Goal: Task Accomplishment & Management: Use online tool/utility

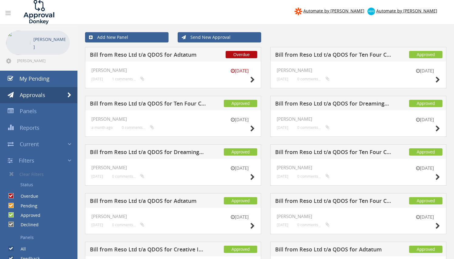
click at [233, 83] on div "[DATE]" at bounding box center [239, 76] width 30 height 17
click at [253, 80] on icon at bounding box center [252, 80] width 5 height 6
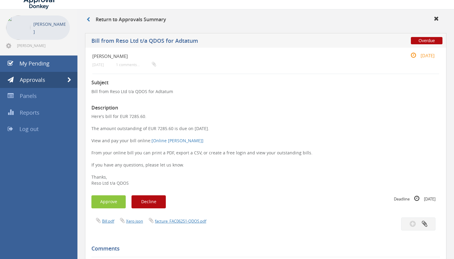
scroll to position [24, 0]
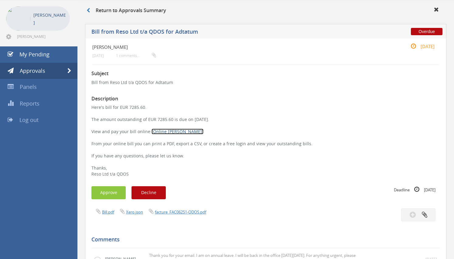
click at [167, 132] on link "[Online [PERSON_NAME]]" at bounding box center [177, 132] width 52 height 6
click at [89, 11] on icon at bounding box center [87, 10] width 3 height 5
click at [91, 10] on link at bounding box center [90, 10] width 9 height 7
click at [87, 10] on icon at bounding box center [87, 10] width 3 height 5
click at [47, 69] on link "Approvals" at bounding box center [38, 71] width 77 height 16
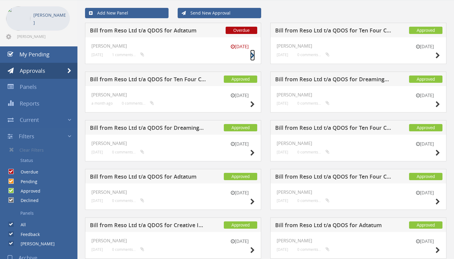
click at [252, 54] on icon at bounding box center [252, 55] width 5 height 6
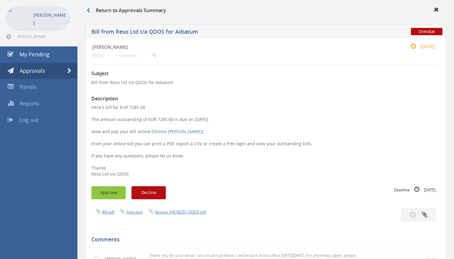
click at [115, 194] on button "Approve" at bounding box center [108, 192] width 34 height 13
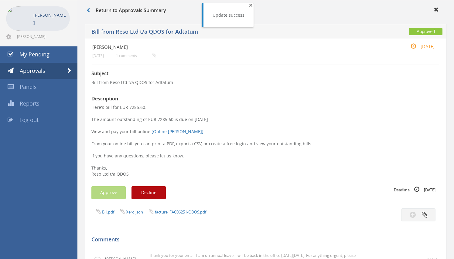
click at [249, 5] on span "×" at bounding box center [251, 5] width 4 height 8
click at [47, 69] on link "Approvals" at bounding box center [38, 71] width 77 height 16
